Goal: Task Accomplishment & Management: Complete application form

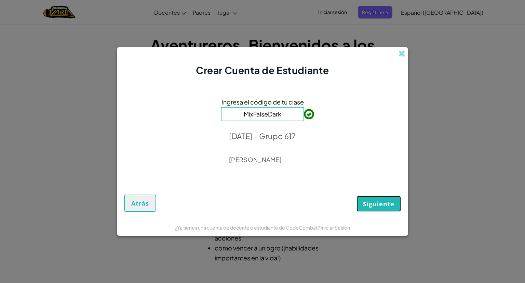
click at [386, 203] on span "Siguiente" at bounding box center [378, 203] width 31 height 8
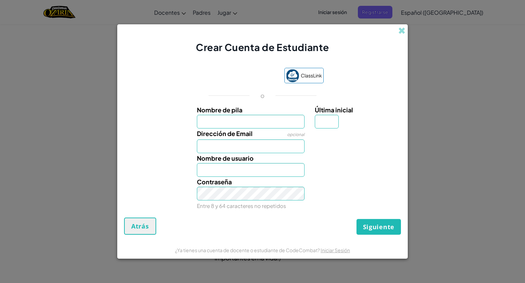
click at [267, 121] on input "Nombre de pila" at bounding box center [251, 122] width 108 height 14
click at [332, 227] on div "Siguiente Atrás" at bounding box center [262, 225] width 277 height 17
click at [399, 30] on span at bounding box center [402, 30] width 7 height 7
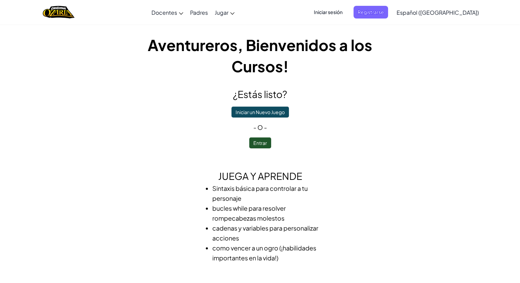
click at [346, 17] on span "Iniciar sesión" at bounding box center [328, 12] width 37 height 13
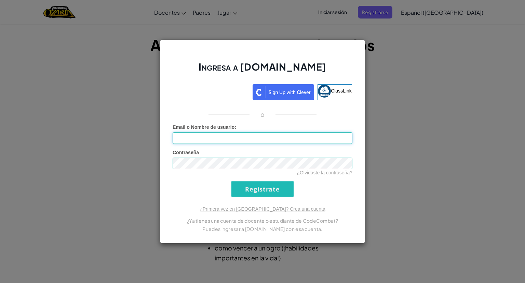
type input "[EMAIL_ADDRESS][DOMAIN_NAME]"
click at [259, 185] on input "Regístrate" at bounding box center [263, 188] width 62 height 15
